Goal: Task Accomplishment & Management: Manage account settings

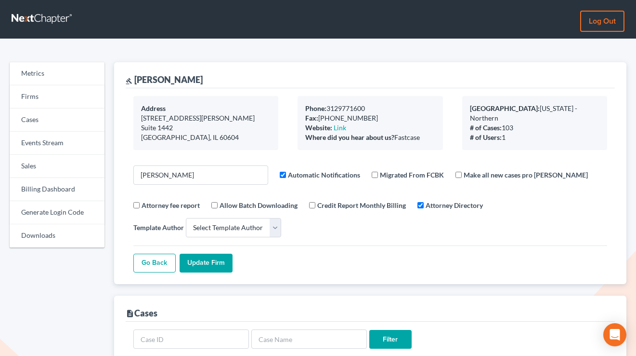
select select
click at [41, 99] on link "Firms" at bounding box center [57, 96] width 95 height 23
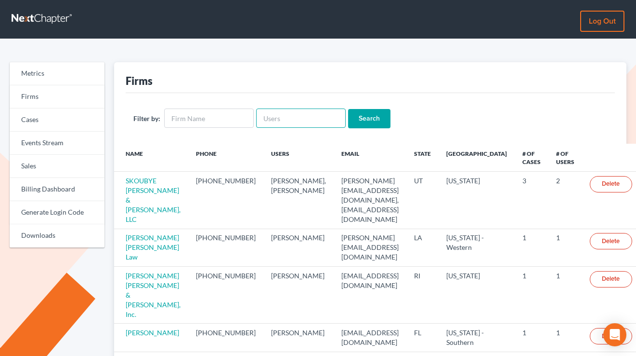
click at [274, 114] on input "text" at bounding box center [301, 117] width 90 height 19
click at [173, 121] on input "text" at bounding box center [209, 117] width 90 height 19
paste input "Gauthier"
type input "Gauthier"
click at [348, 109] on input "Search" at bounding box center [369, 118] width 42 height 19
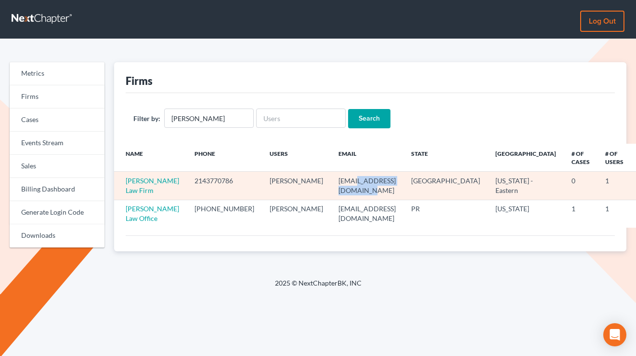
drag, startPoint x: 388, startPoint y: 184, endPoint x: 323, endPoint y: 184, distance: 64.6
click at [331, 184] on td "avia@gauthierlawfirm.com" at bounding box center [367, 186] width 73 height 28
copy td "gauthierlawfirm.com"
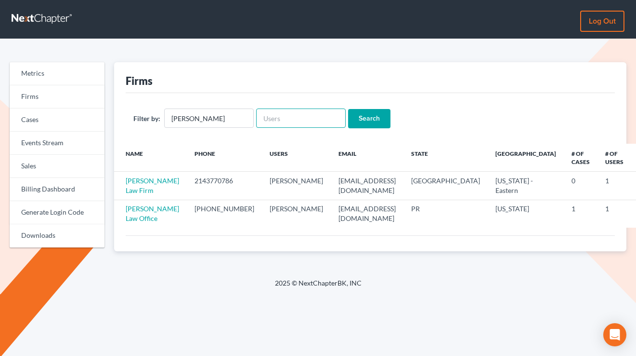
click at [293, 113] on input "text" at bounding box center [301, 117] width 90 height 19
paste input "[PERSON_NAME][EMAIL_ADDRESS][PERSON_NAME][DOMAIN_NAME]"
type input "[PERSON_NAME][EMAIL_ADDRESS][PERSON_NAME][DOMAIN_NAME]"
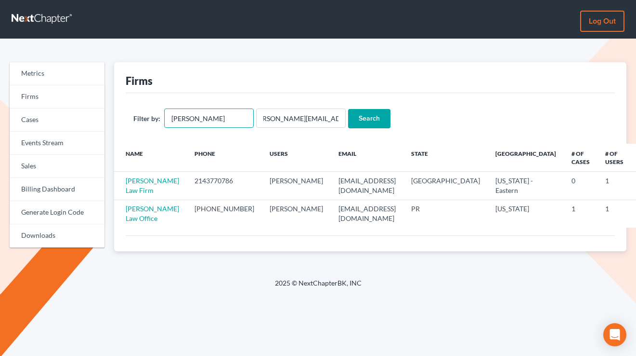
click at [200, 111] on input "Gauthier" at bounding box center [209, 117] width 90 height 19
click at [348, 109] on input "Search" at bounding box center [369, 118] width 42 height 19
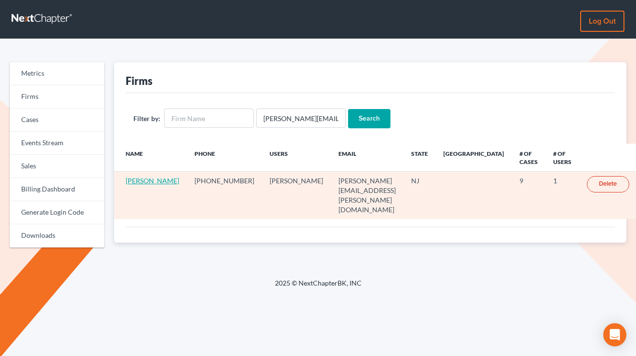
click at [141, 180] on link "[PERSON_NAME]" at bounding box center [152, 180] width 53 height 8
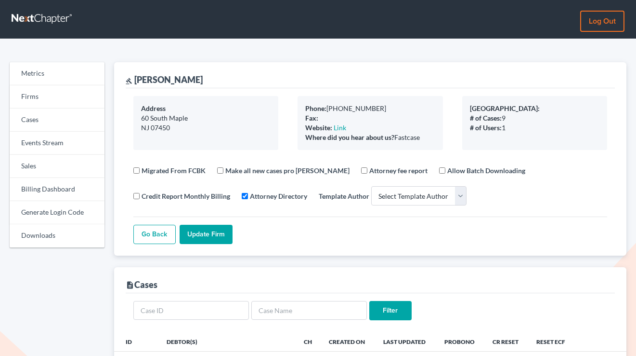
select select
click at [42, 87] on link "Firms" at bounding box center [57, 96] width 95 height 23
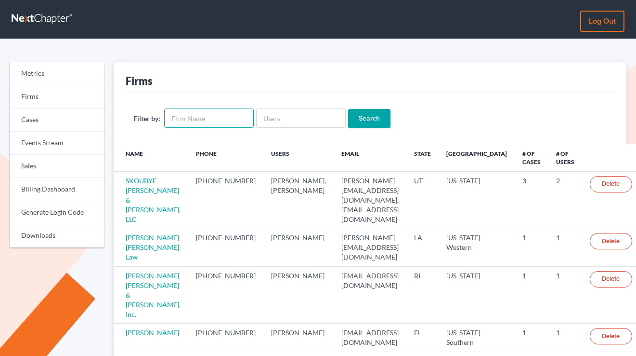
click at [197, 121] on input "text" at bounding box center [209, 117] width 90 height 19
paste input "David C. Veazey"
type input "David C. Veazey"
click at [348, 109] on input "Search" at bounding box center [369, 118] width 42 height 19
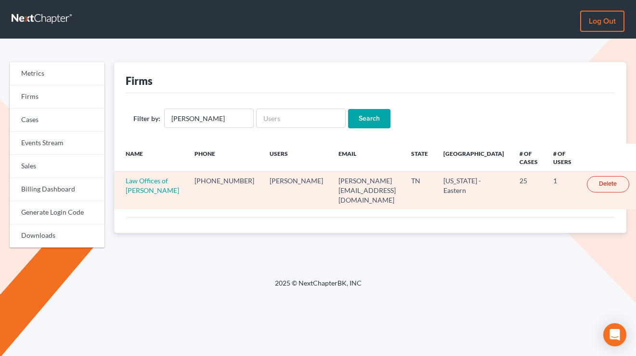
click at [144, 185] on td "Law Offices of [PERSON_NAME]" at bounding box center [150, 191] width 73 height 38
click at [148, 180] on link "Law Offices of [PERSON_NAME]" at bounding box center [152, 185] width 53 height 18
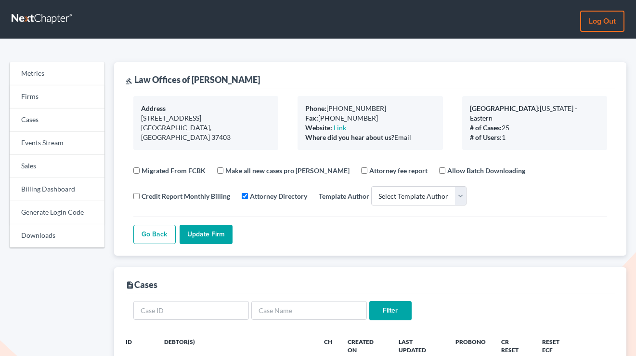
select select
click at [50, 194] on link "Billing Dashboard" at bounding box center [57, 189] width 95 height 23
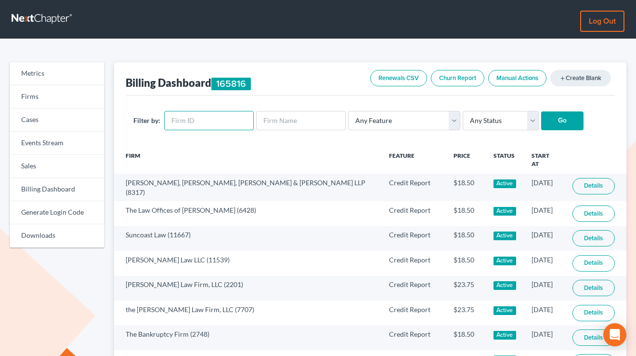
click at [205, 121] on input "text" at bounding box center [209, 120] width 90 height 19
paste input "4199"
type input "4199"
click at [542, 111] on input "Go" at bounding box center [563, 120] width 42 height 19
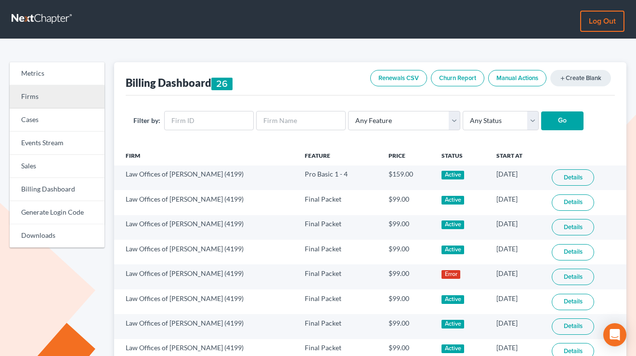
click at [69, 93] on link "Firms" at bounding box center [57, 96] width 95 height 23
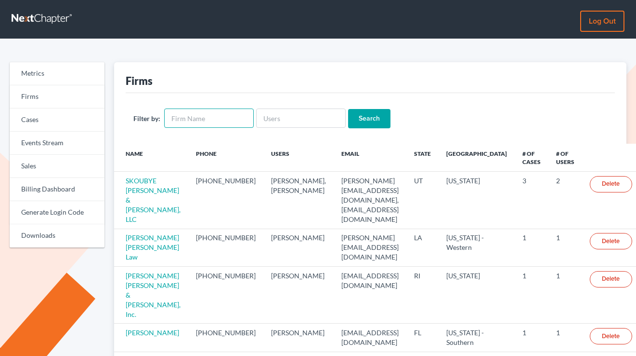
click at [210, 118] on input "text" at bounding box center [209, 117] width 90 height 19
type input "Law Office Of [PERSON_NAME]"
click at [348, 109] on input "Search" at bounding box center [369, 118] width 42 height 19
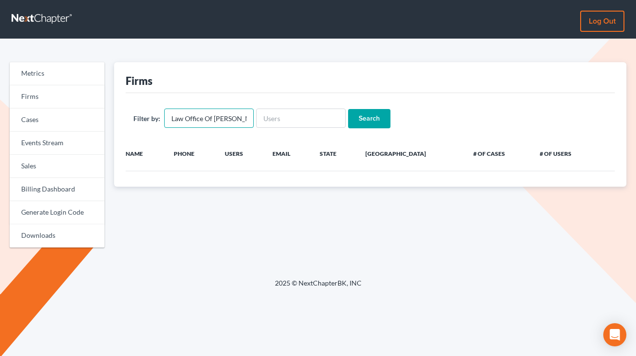
drag, startPoint x: 214, startPoint y: 117, endPoint x: 162, endPoint y: 116, distance: 51.6
click at [162, 116] on div "Filter by: Law Office Of John Garzon" at bounding box center [193, 117] width 120 height 19
type input "[PERSON_NAME]"
click at [348, 109] on input "Search" at bounding box center [369, 118] width 42 height 19
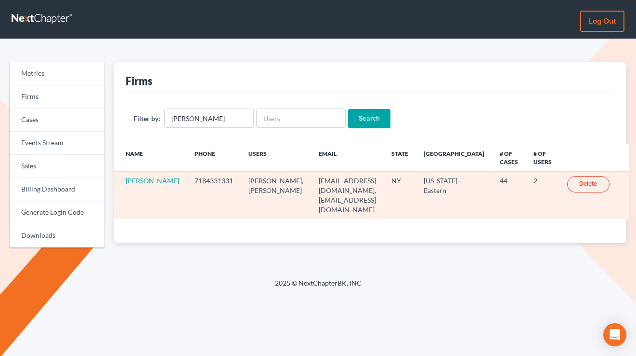
click at [142, 185] on link "[PERSON_NAME]" at bounding box center [152, 180] width 53 height 8
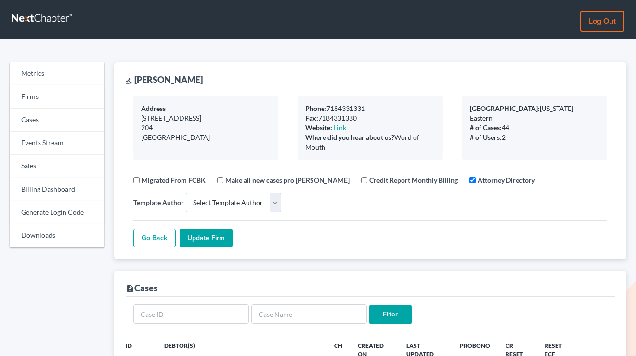
select select
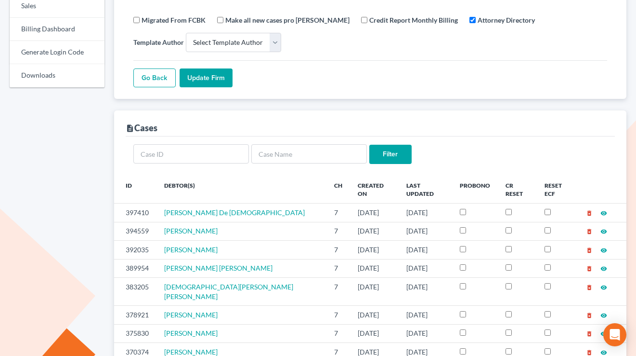
scroll to position [381, 0]
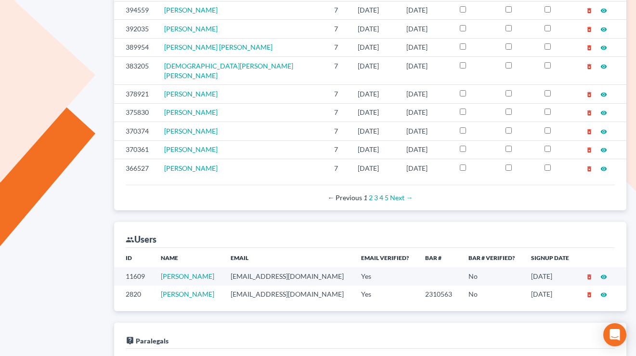
click at [277, 267] on td "legalhelper14@gmail.com" at bounding box center [288, 276] width 131 height 18
copy td "legalhelper14@gmail.com"
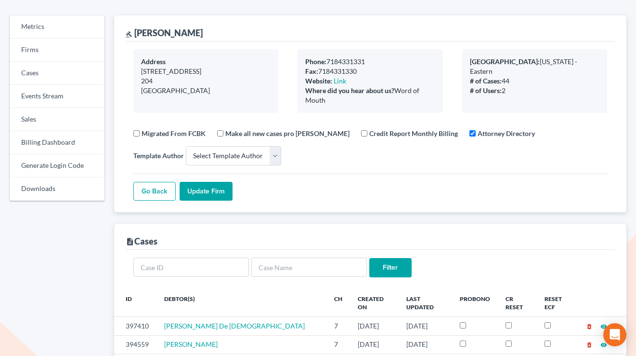
scroll to position [10, 0]
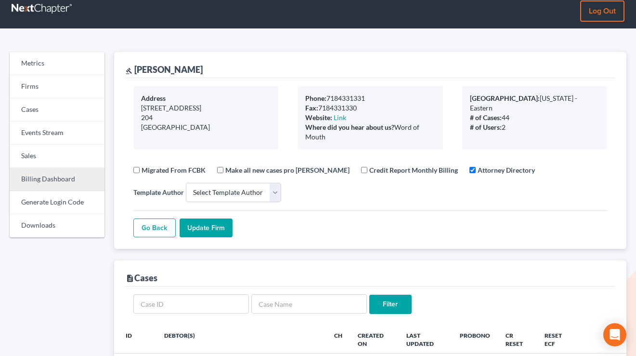
click at [49, 178] on link "Billing Dashboard" at bounding box center [57, 179] width 95 height 23
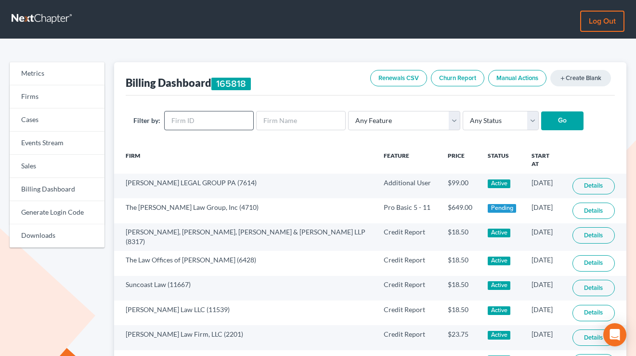
click at [215, 111] on div "Filter by: Any Feature Start Plus Plan Pro Plus Plan Whoa Plan Credit Report Cr…" at bounding box center [370, 120] width 489 height 51
click at [215, 117] on input "text" at bounding box center [209, 120] width 90 height 19
paste input "2035"
type input "2035"
click at [542, 111] on input "Go" at bounding box center [563, 120] width 42 height 19
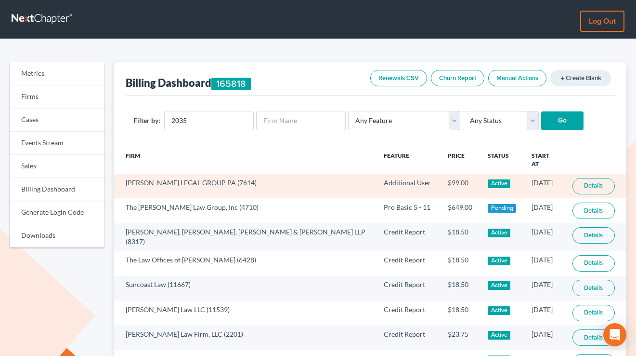
scroll to position [4, 0]
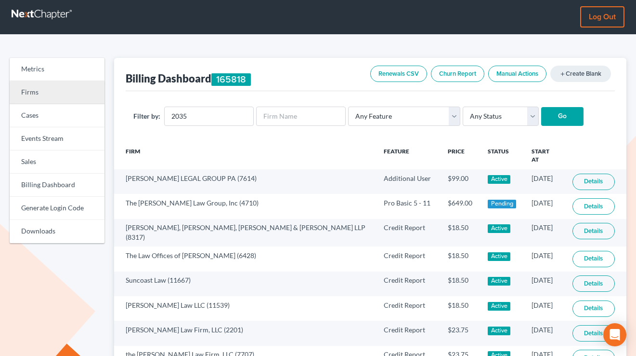
click at [29, 93] on link "Firms" at bounding box center [57, 92] width 95 height 23
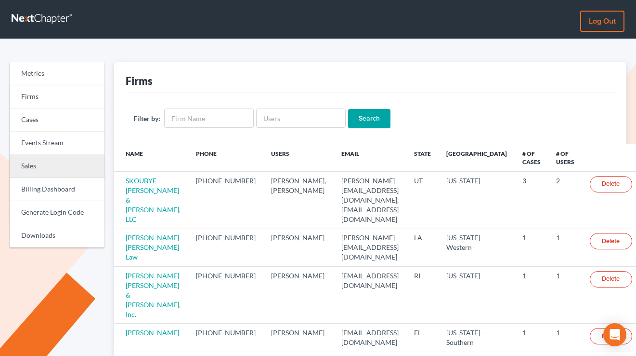
click at [62, 168] on link "Sales" at bounding box center [57, 166] width 95 height 23
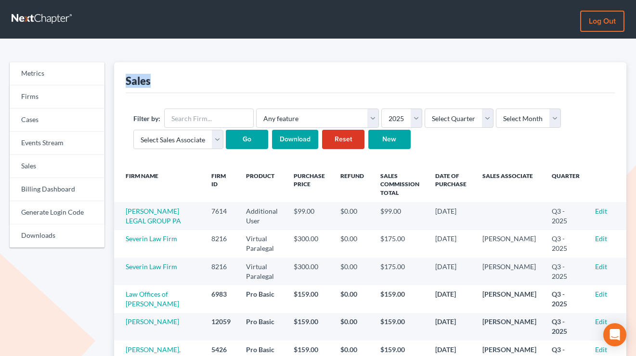
drag, startPoint x: 154, startPoint y: 83, endPoint x: 111, endPoint y: 82, distance: 42.9
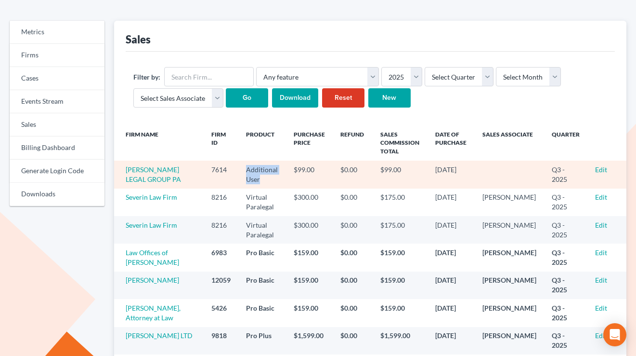
drag, startPoint x: 250, startPoint y: 180, endPoint x: 230, endPoint y: 173, distance: 20.7
click at [238, 173] on td "Additional User" at bounding box center [262, 173] width 48 height 27
drag, startPoint x: 258, startPoint y: 179, endPoint x: 238, endPoint y: 172, distance: 22.1
click at [238, 172] on td "Additional User" at bounding box center [262, 173] width 48 height 27
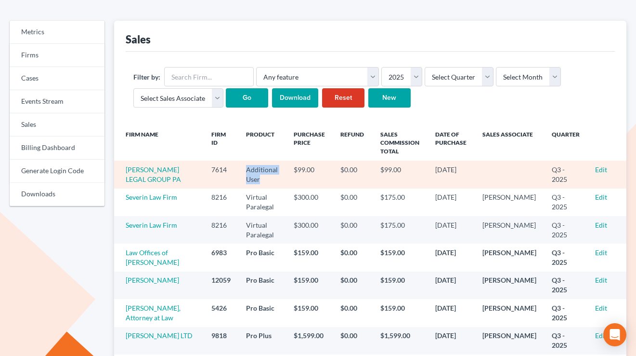
click at [238, 172] on td "Additional User" at bounding box center [262, 173] width 48 height 27
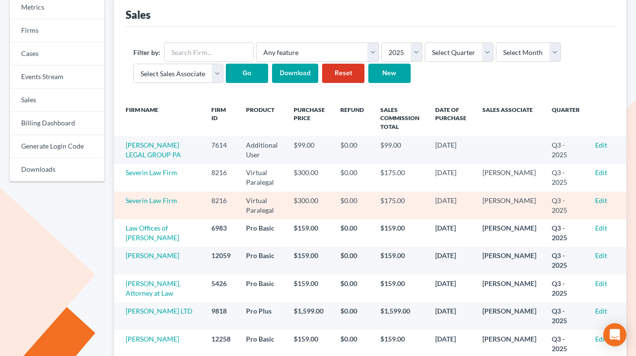
scroll to position [66, 0]
click at [599, 200] on link "Edit" at bounding box center [601, 200] width 12 height 8
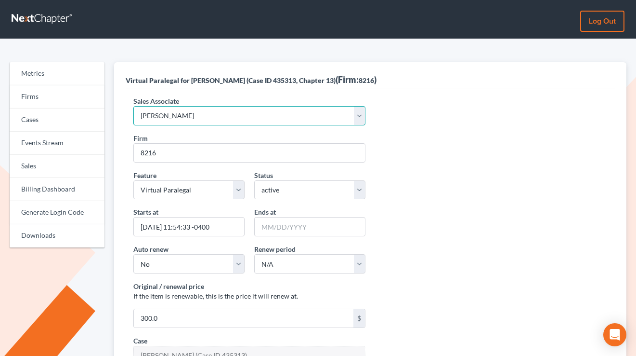
click at [227, 120] on select "Select Sales Associate [PERSON_NAME] Over Transom [PERSON_NAME]" at bounding box center [249, 115] width 232 height 19
select select "10275"
click at [133, 106] on select "Select Sales Associate Alex Seymour Over Transom Tim Shadoan" at bounding box center [249, 115] width 232 height 19
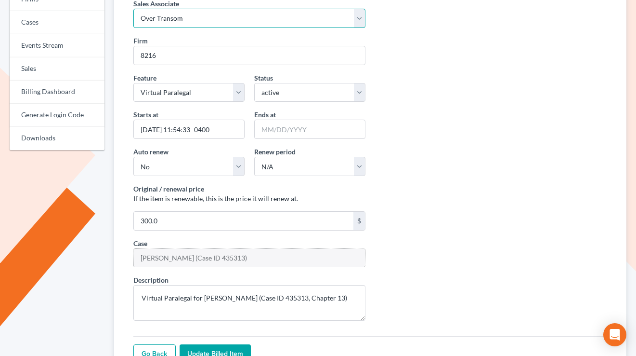
scroll to position [207, 0]
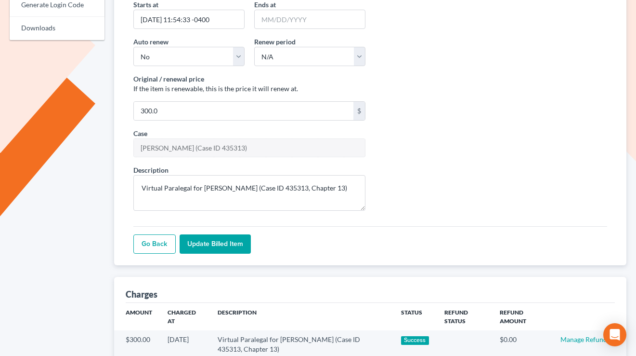
click at [218, 240] on input "Update Billed item" at bounding box center [215, 243] width 71 height 19
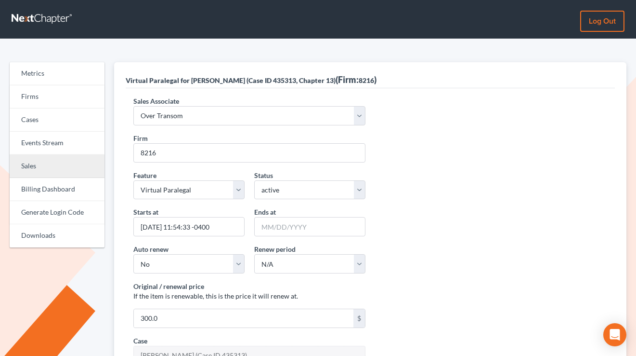
click at [55, 166] on link "Sales" at bounding box center [57, 166] width 95 height 23
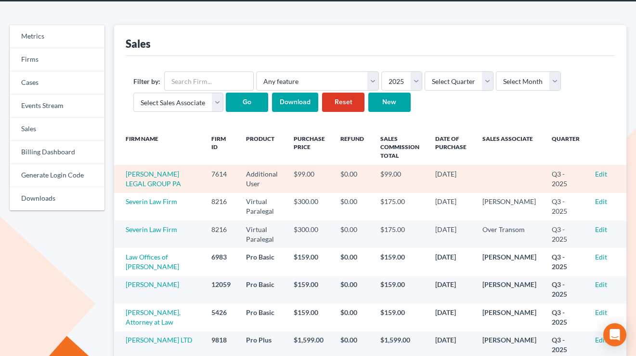
scroll to position [41, 0]
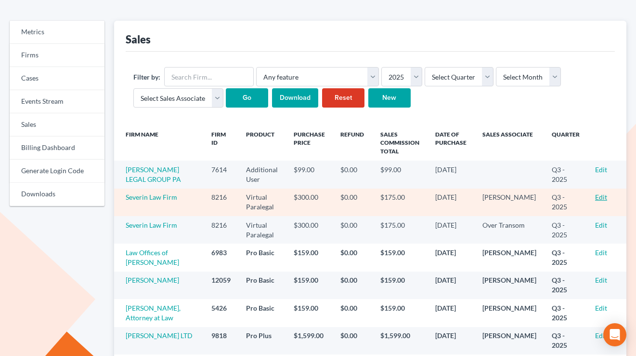
click at [602, 196] on link "Edit" at bounding box center [601, 197] width 12 height 8
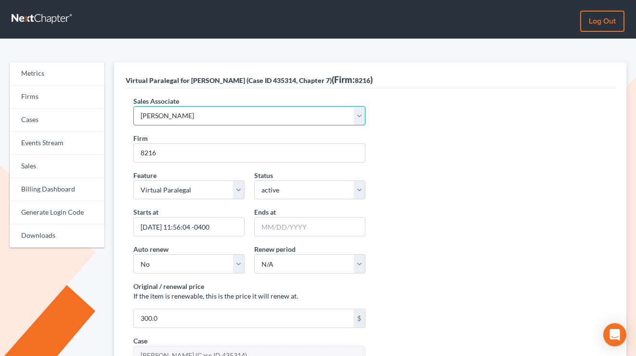
click at [187, 117] on select "Select Sales Associate [PERSON_NAME] Over Transom [PERSON_NAME]" at bounding box center [249, 115] width 232 height 19
select select "10275"
click at [133, 106] on select "Select Sales Associate Alex Seymour Over Transom Tim Shadoan" at bounding box center [249, 115] width 232 height 19
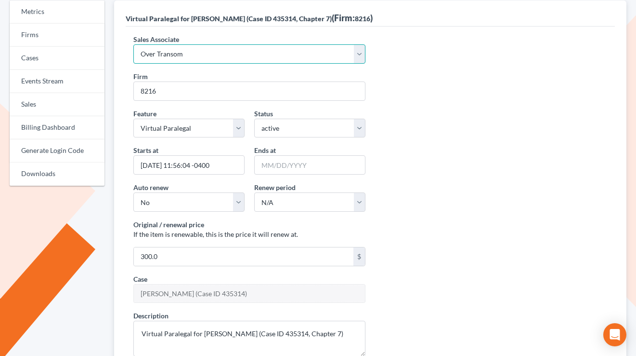
scroll to position [131, 0]
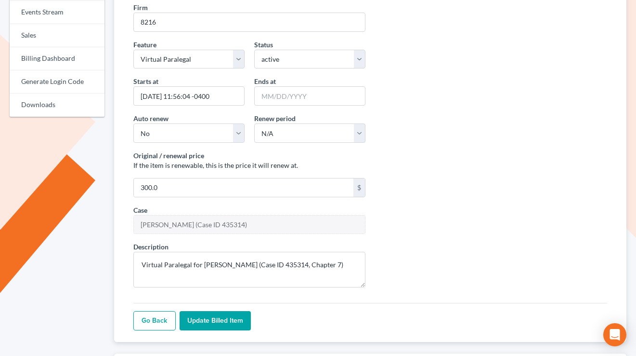
click at [220, 318] on input "Update Billed item" at bounding box center [215, 320] width 71 height 19
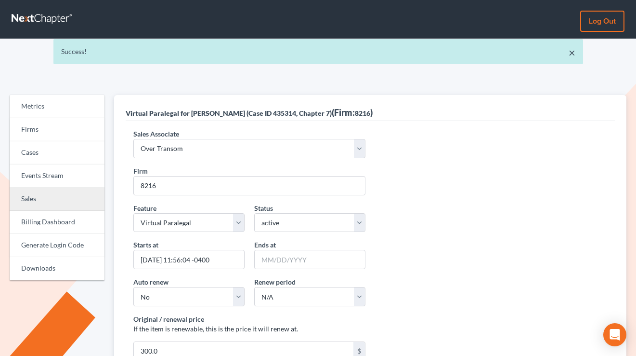
click at [67, 199] on link "Sales" at bounding box center [57, 198] width 95 height 23
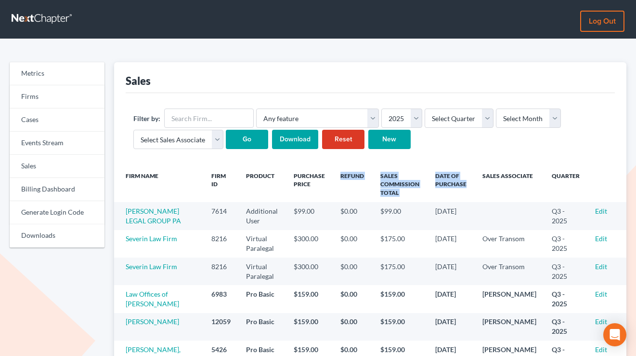
drag, startPoint x: 487, startPoint y: 190, endPoint x: 339, endPoint y: 175, distance: 148.2
click at [339, 175] on tr "Firm Name Firm ID Product Purchase Price Refund Sales Commission Total Date of …" at bounding box center [370, 184] width 513 height 36
click at [339, 175] on th "Refund" at bounding box center [353, 184] width 40 height 36
drag, startPoint x: 551, startPoint y: 188, endPoint x: 335, endPoint y: 175, distance: 216.3
click at [335, 175] on tr "Firm Name Firm ID Product Purchase Price Refund Sales Commission Total Date of …" at bounding box center [370, 184] width 513 height 36
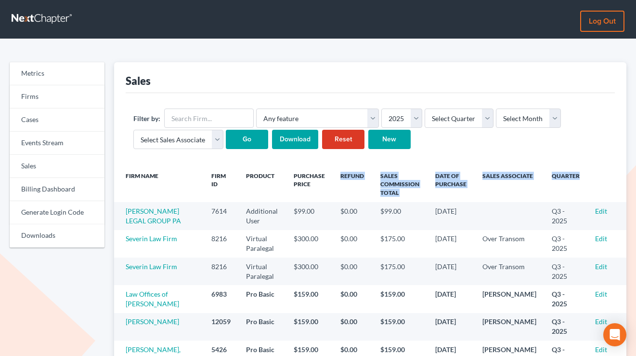
drag, startPoint x: 335, startPoint y: 175, endPoint x: 348, endPoint y: 174, distance: 13.0
click at [335, 175] on th "Refund" at bounding box center [353, 184] width 40 height 36
drag, startPoint x: 566, startPoint y: 187, endPoint x: 338, endPoint y: 177, distance: 228.6
click at [338, 177] on tr "Firm Name Firm ID Product Purchase Price Refund Sales Commission Total Date of …" at bounding box center [370, 184] width 513 height 36
click at [338, 177] on th "Refund" at bounding box center [353, 184] width 40 height 36
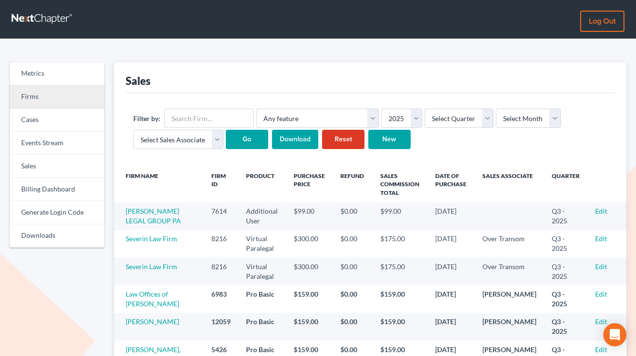
click at [51, 93] on link "Firms" at bounding box center [57, 96] width 95 height 23
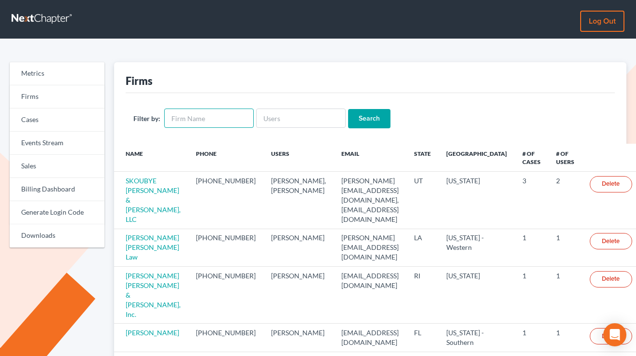
click at [209, 120] on input "text" at bounding box center [209, 117] width 90 height 19
type input "[PERSON_NAME]"
click at [348, 109] on input "Search" at bounding box center [369, 118] width 42 height 19
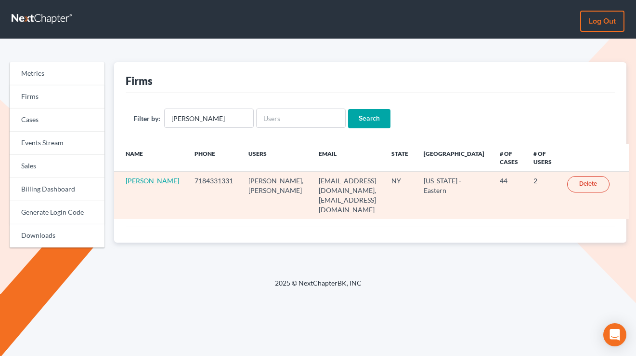
click at [125, 190] on td "[PERSON_NAME]" at bounding box center [150, 195] width 73 height 47
click at [132, 185] on link "[PERSON_NAME]" at bounding box center [152, 180] width 53 height 8
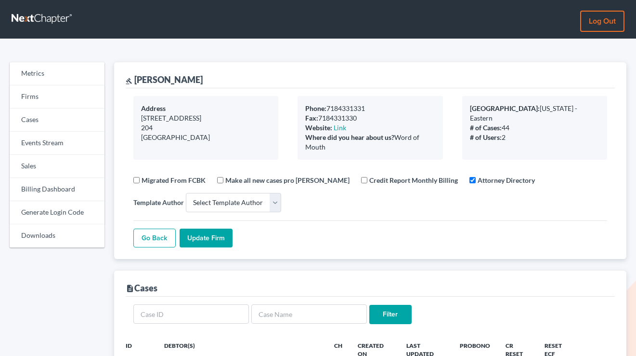
select select
